Goal: Task Accomplishment & Management: Use online tool/utility

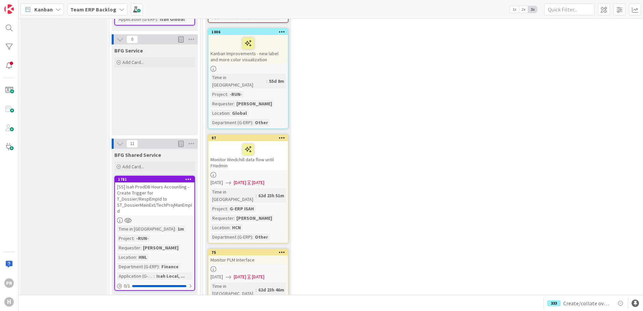
scroll to position [659, 0]
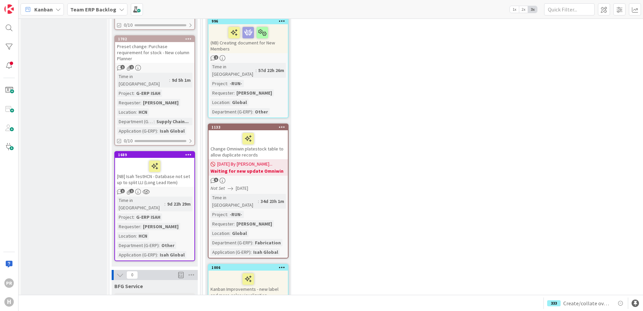
click at [88, 8] on b "Team ERP Backlog" at bounding box center [93, 9] width 46 height 7
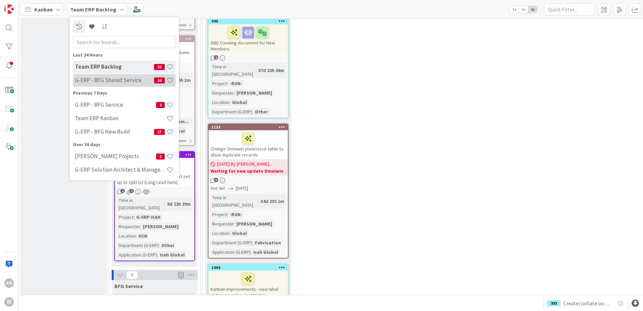
click at [110, 82] on h4 "G-ERP - BFG Shared Service" at bounding box center [114, 80] width 79 height 7
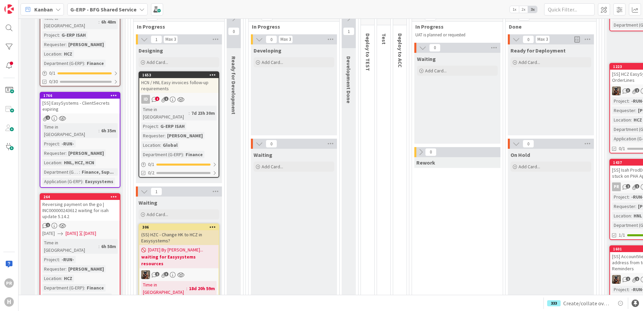
scroll to position [101, 0]
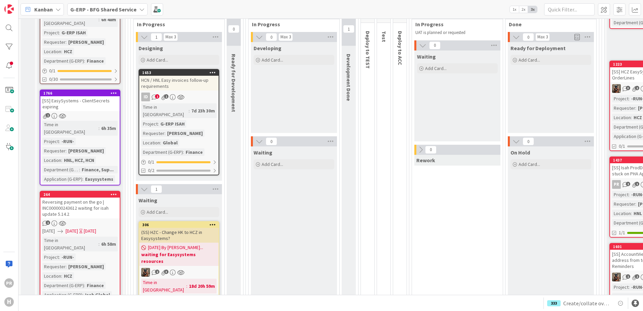
click at [95, 98] on div "[SS] EasySystems - ClientSecrets expiring" at bounding box center [79, 103] width 79 height 15
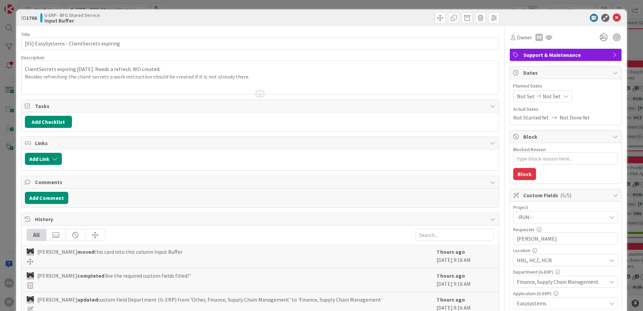
type textarea "x"
click at [54, 198] on button "Add Comment" at bounding box center [46, 198] width 43 height 12
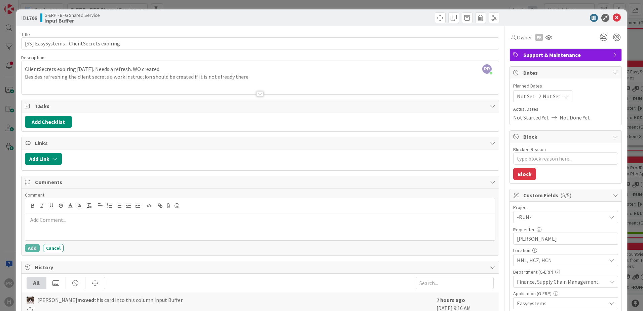
click at [89, 217] on p at bounding box center [260, 220] width 464 height 8
click at [221, 225] on div "Access was provided to the Key Vault to my a-account. I will pick this up mysel…" at bounding box center [260, 226] width 470 height 27
click at [33, 247] on button "Add" at bounding box center [32, 248] width 15 height 8
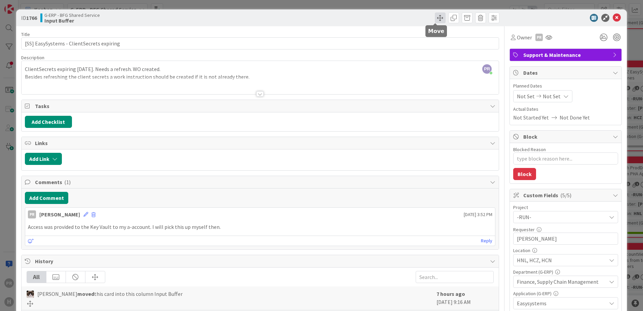
click at [437, 21] on span at bounding box center [440, 17] width 11 height 11
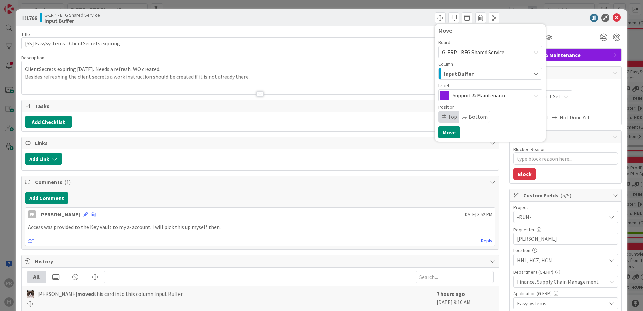
click at [457, 74] on span "Input Buffer" at bounding box center [459, 73] width 30 height 9
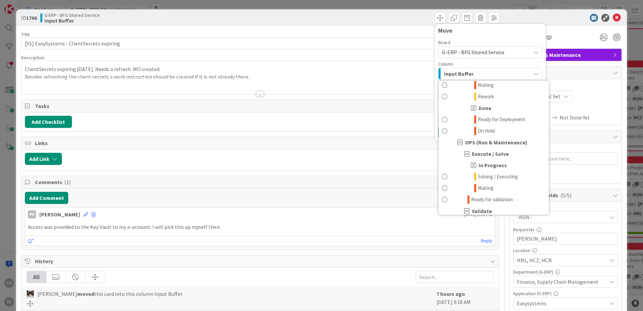
scroll to position [404, 0]
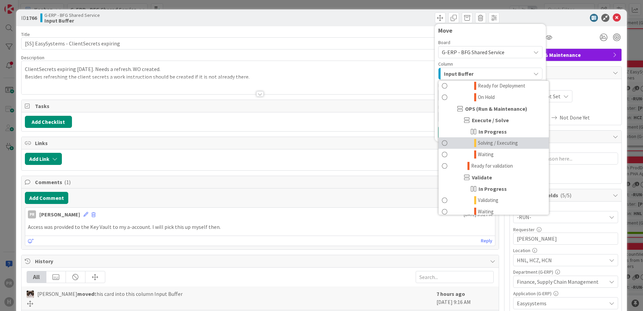
click at [496, 144] on span "Solving / Executing" at bounding box center [498, 143] width 40 height 8
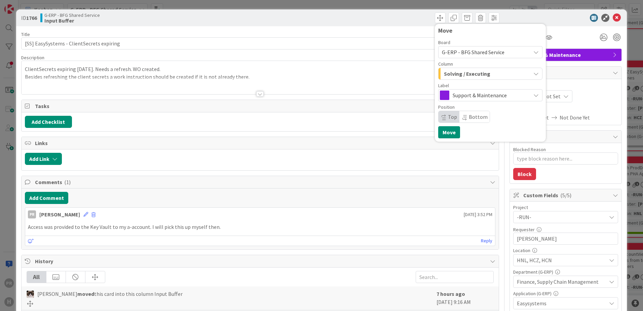
click at [469, 94] on span "Support & Maintenance" at bounding box center [490, 94] width 75 height 9
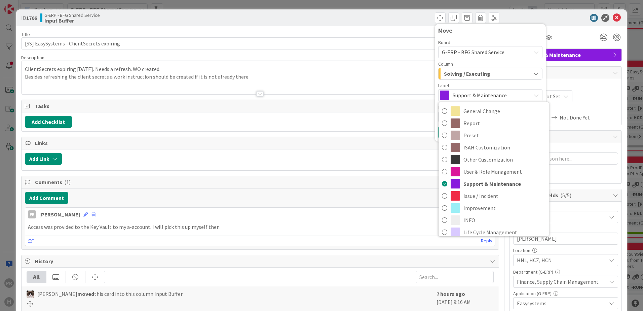
click at [472, 73] on span "Solving / Executing" at bounding box center [467, 73] width 46 height 9
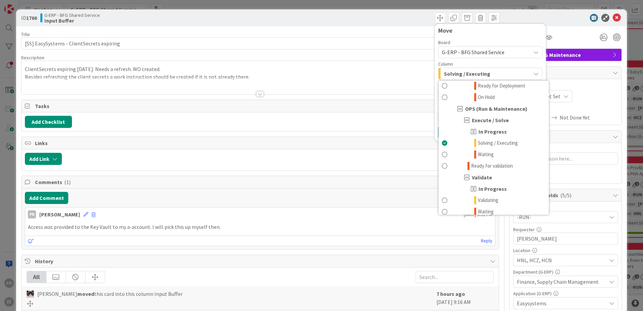
click at [473, 60] on div "Board G-ERP - BFG Shared Service Column Solving / Executing INFO Input Buffer C…" at bounding box center [490, 81] width 104 height 83
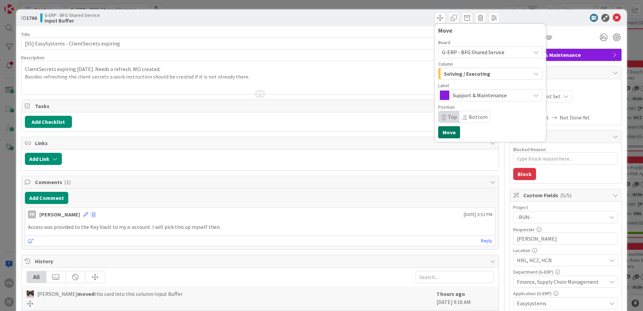
click at [447, 132] on button "Move" at bounding box center [449, 132] width 22 height 12
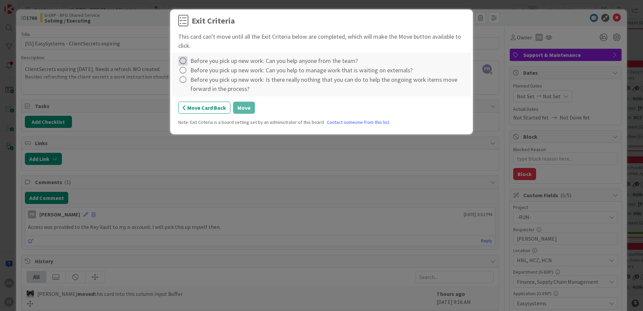
click at [187, 61] on icon at bounding box center [182, 60] width 9 height 9
click at [196, 74] on link "Complete" at bounding box center [220, 75] width 84 height 10
click at [183, 72] on icon at bounding box center [182, 70] width 9 height 9
click at [190, 83] on link "Complete" at bounding box center [220, 84] width 84 height 10
click at [185, 82] on icon at bounding box center [182, 79] width 9 height 9
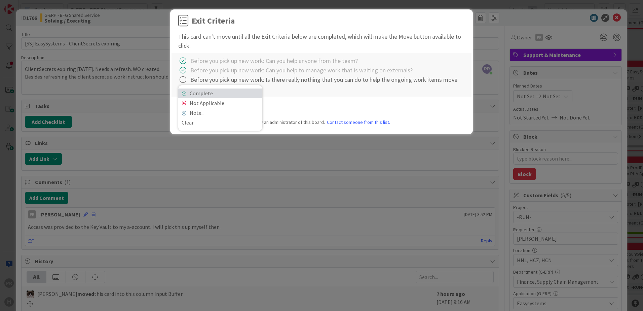
click at [191, 89] on link "Complete" at bounding box center [220, 93] width 84 height 10
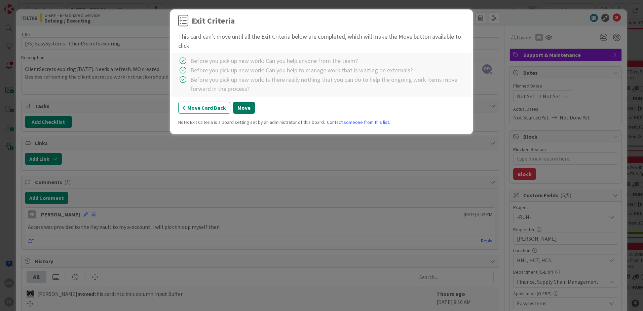
click at [239, 110] on button "Move" at bounding box center [244, 108] width 22 height 12
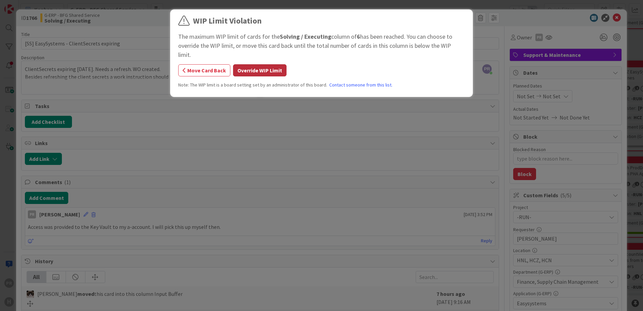
click at [270, 64] on button "Override WIP Limit" at bounding box center [259, 70] width 53 height 12
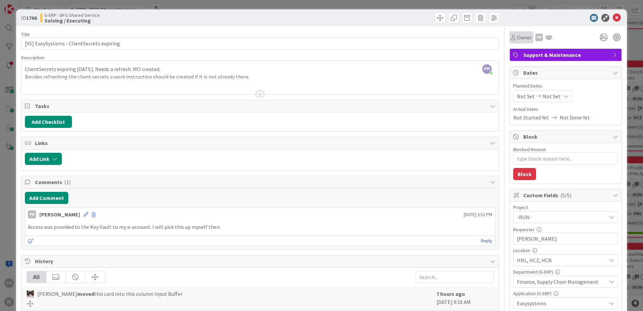
click at [510, 40] on div "Owner" at bounding box center [522, 37] width 24 height 12
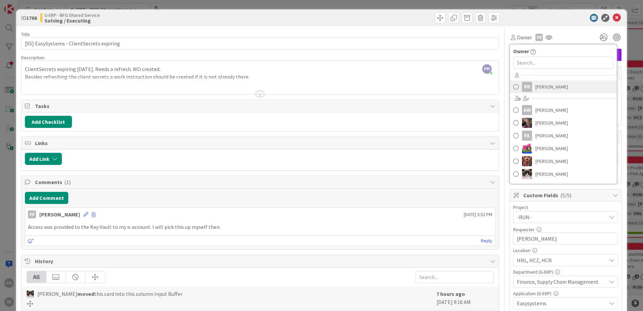
click at [529, 85] on link "PR [PERSON_NAME]" at bounding box center [563, 86] width 107 height 13
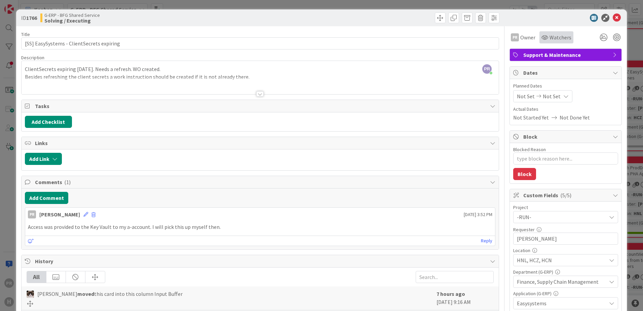
type textarea "x"
click at [554, 16] on div at bounding box center [562, 18] width 119 height 8
click at [615, 20] on icon at bounding box center [617, 18] width 8 height 8
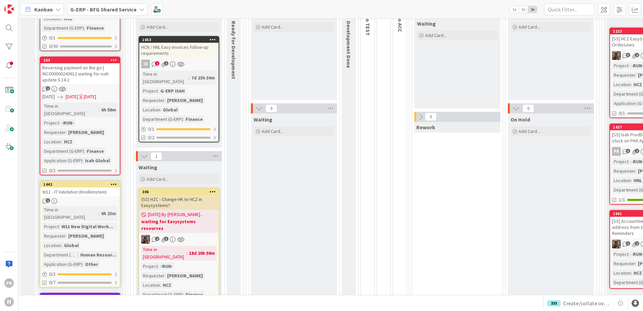
scroll to position [135, 0]
